Goal: Navigation & Orientation: Understand site structure

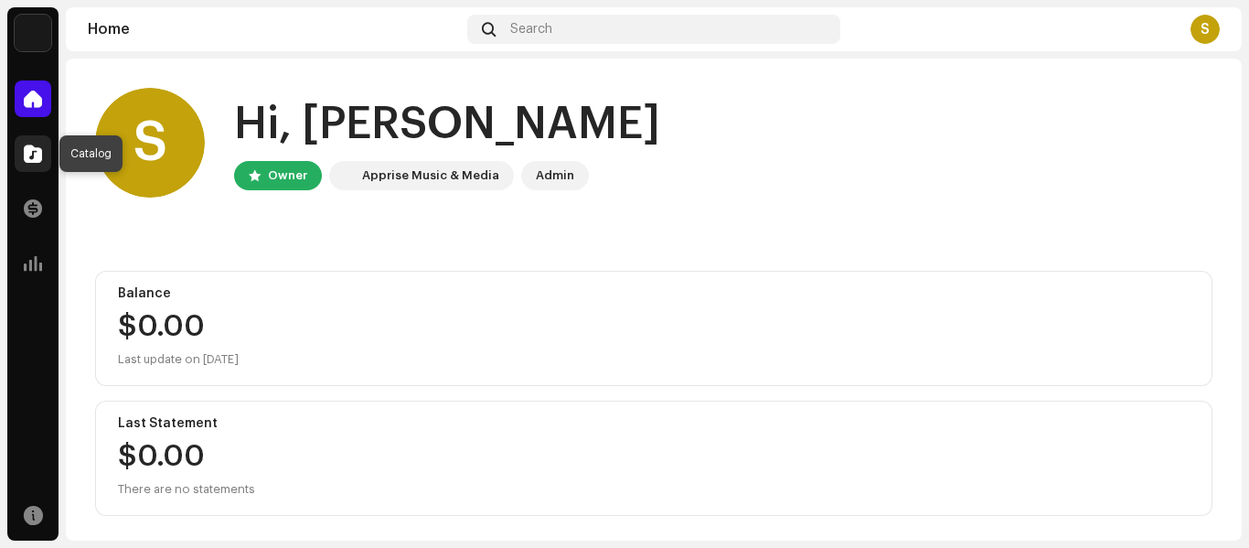
click at [37, 150] on span at bounding box center [33, 153] width 18 height 15
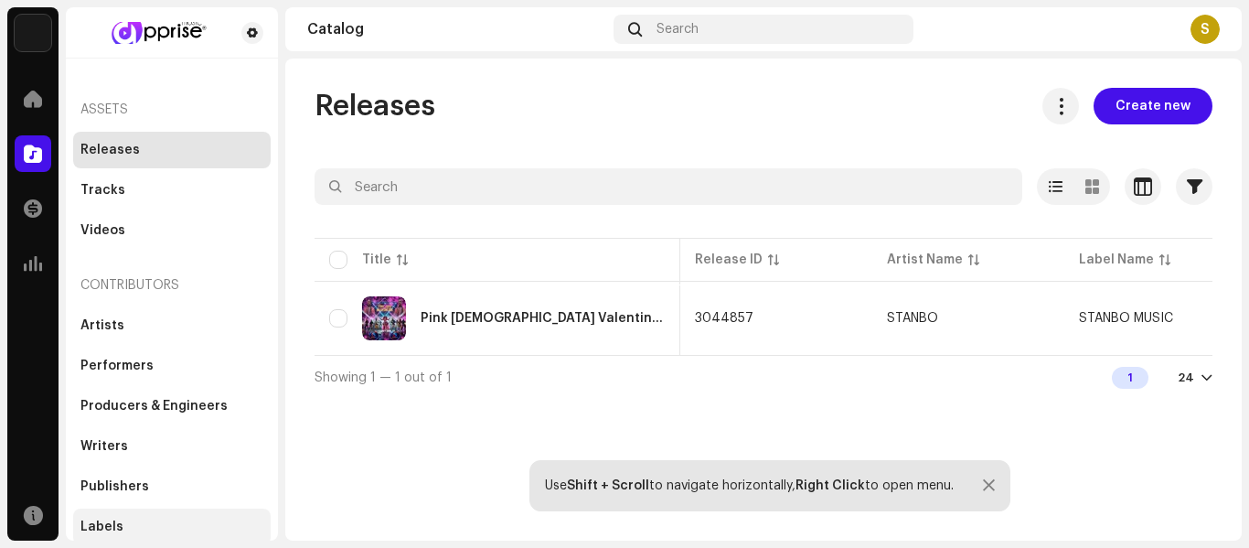
click at [100, 521] on div "Labels" at bounding box center [101, 527] width 43 height 15
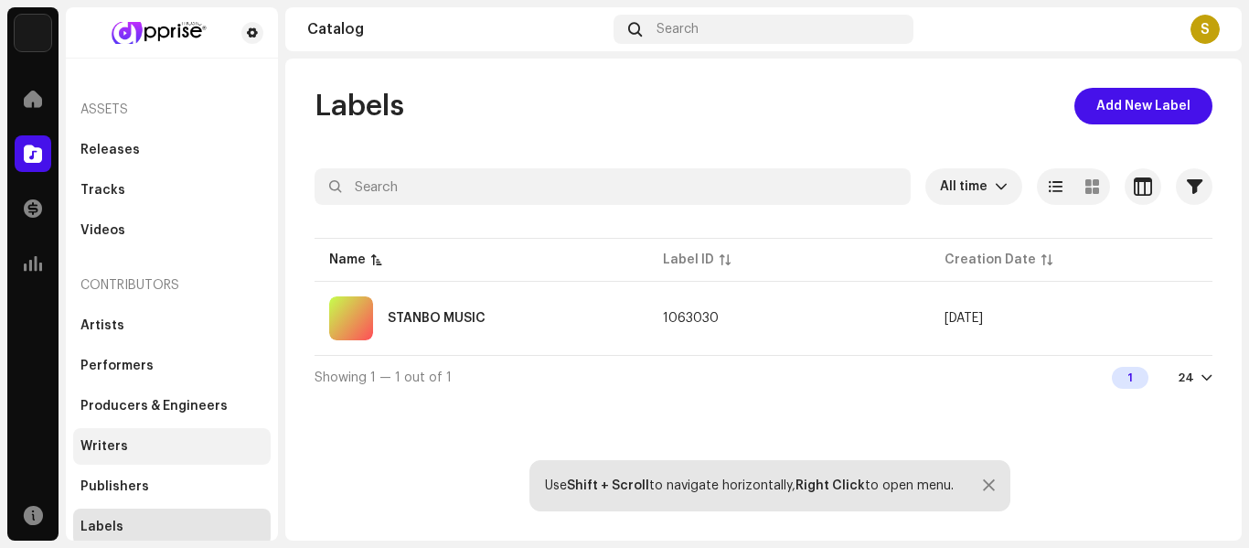
click at [109, 445] on div "Writers" at bounding box center [104, 446] width 48 height 15
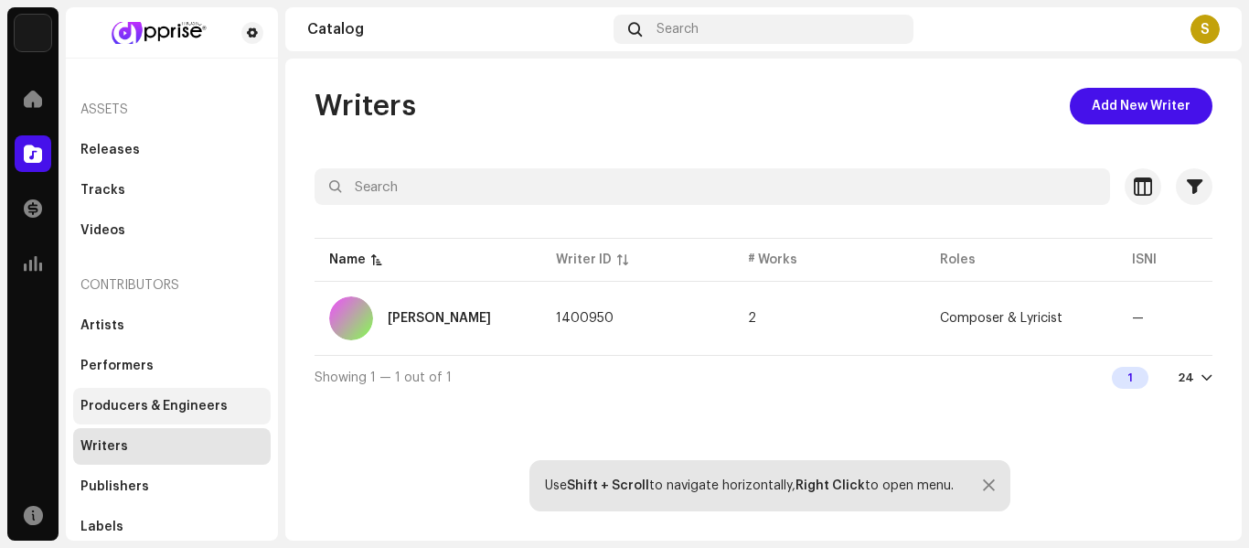
click at [155, 417] on div "Producers & Engineers" at bounding box center [172, 406] width 198 height 37
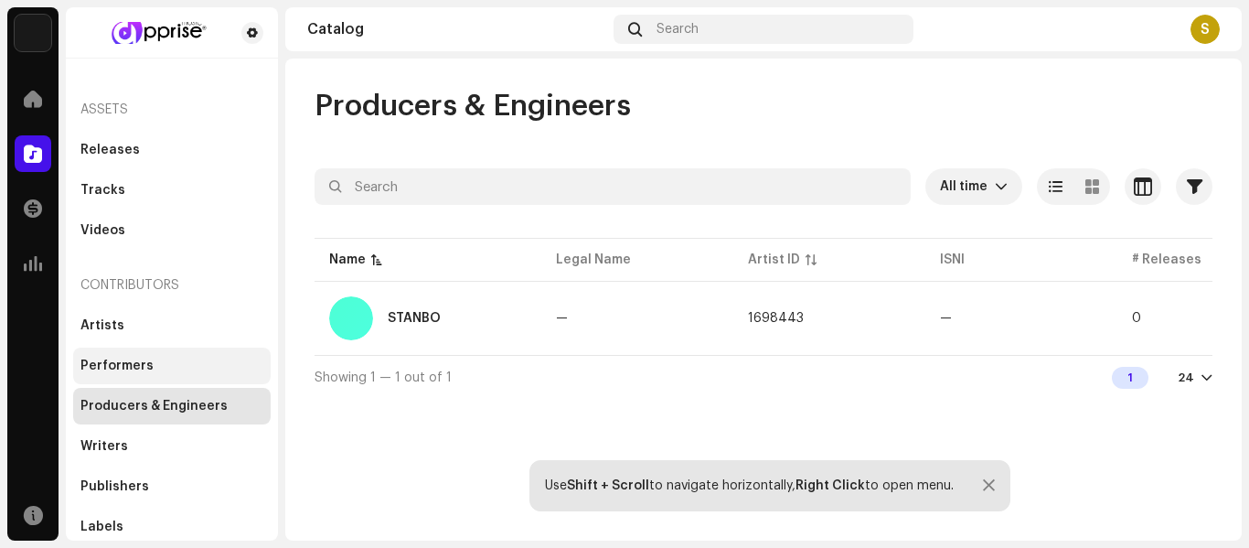
click at [135, 362] on div "Performers" at bounding box center [116, 366] width 73 height 15
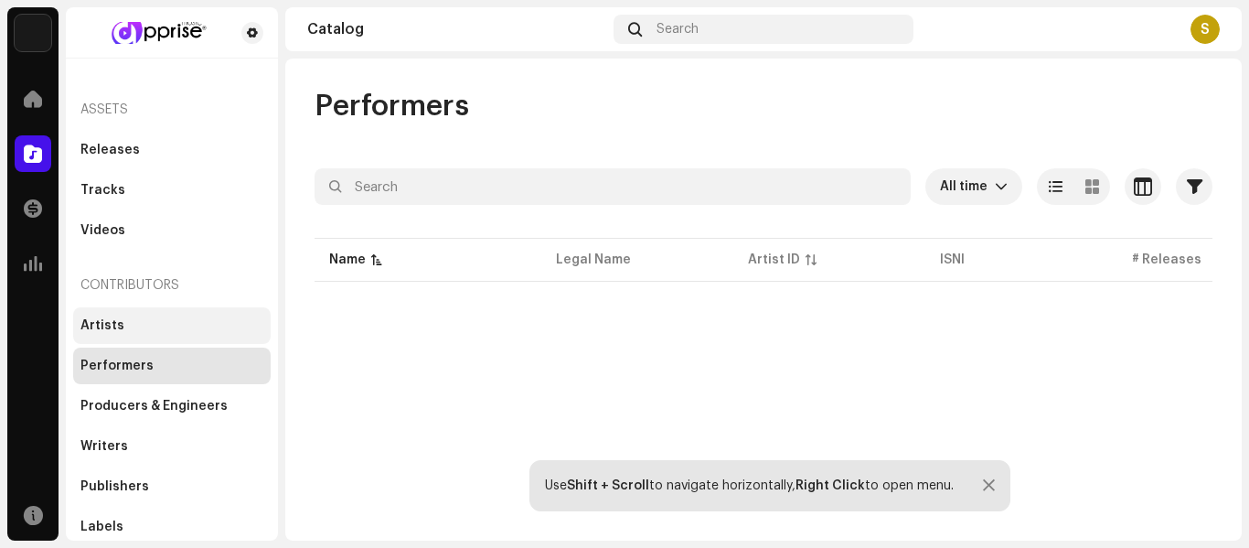
click at [131, 323] on div "Artists" at bounding box center [171, 325] width 183 height 15
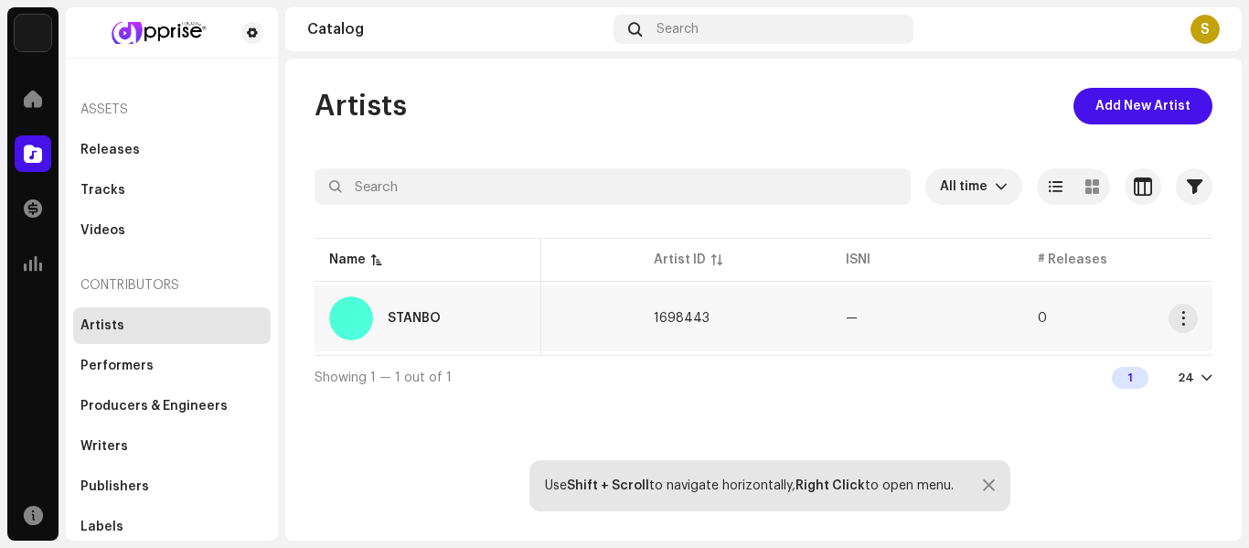
scroll to position [0, 92]
click at [116, 145] on div "Releases" at bounding box center [109, 150] width 59 height 15
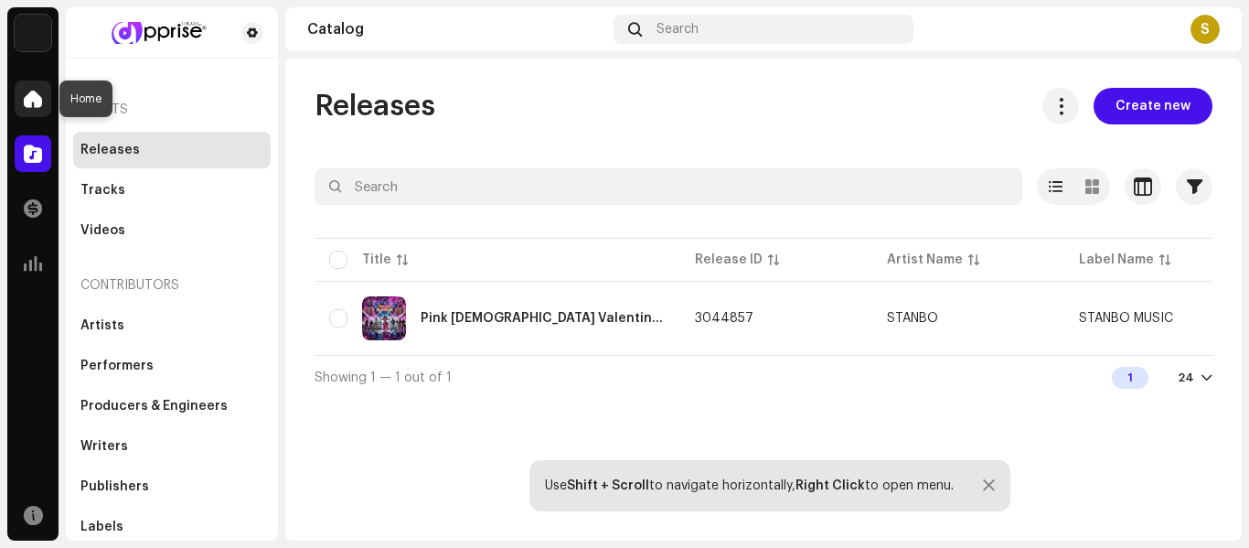
click at [35, 99] on span at bounding box center [33, 98] width 18 height 15
